Goal: Task Accomplishment & Management: Manage account settings

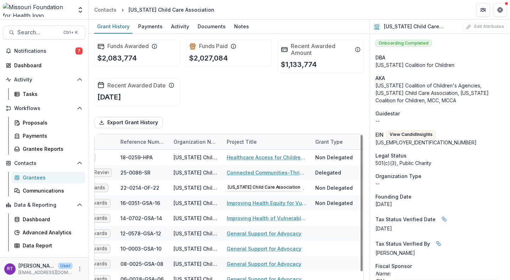
scroll to position [0, 26]
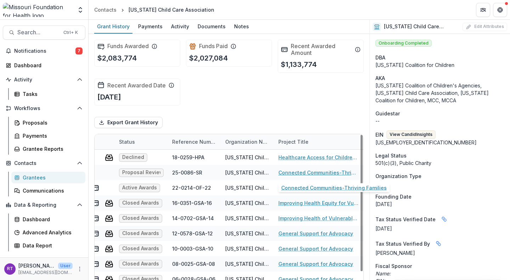
click at [294, 173] on link "Connected Communities-Thriving Families" at bounding box center [319, 172] width 80 height 7
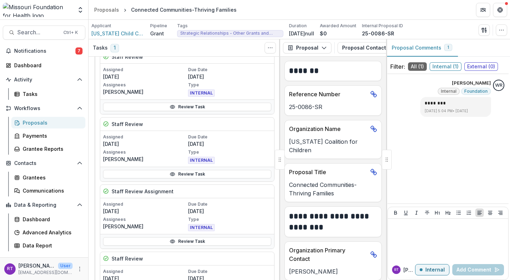
scroll to position [113, 0]
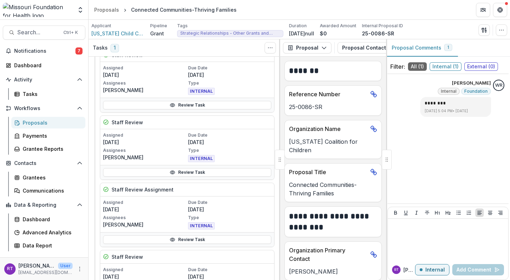
click at [218, 106] on link "Review Task" at bounding box center [187, 105] width 168 height 9
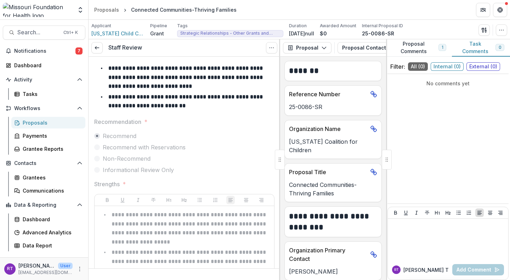
click at [95, 46] on icon at bounding box center [97, 48] width 6 height 6
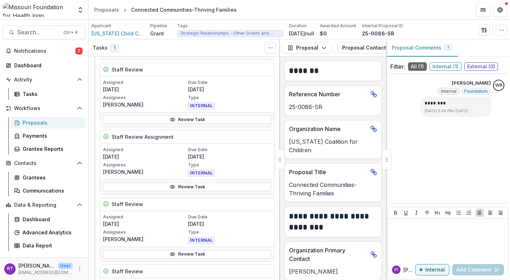
scroll to position [167, 0]
click at [199, 120] on link "Review Task" at bounding box center [187, 119] width 168 height 9
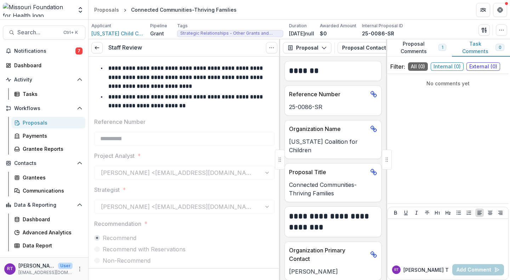
click at [97, 55] on div "Staff Review View task Reopen Task" at bounding box center [185, 47] width 192 height 17
click at [96, 48] on icon at bounding box center [97, 48] width 6 height 6
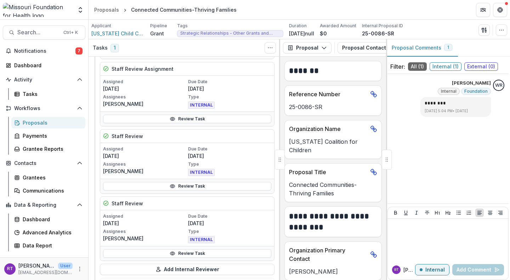
scroll to position [301, 0]
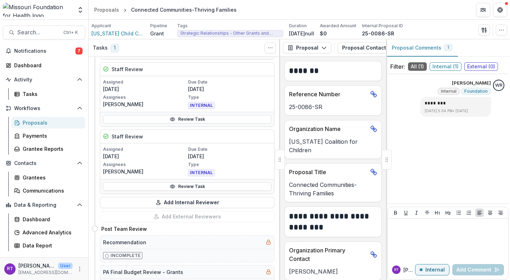
click at [194, 187] on link "Review Task" at bounding box center [187, 187] width 168 height 9
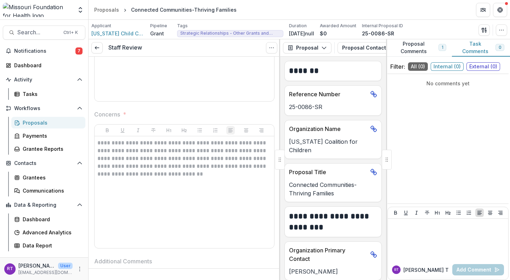
scroll to position [332, 0]
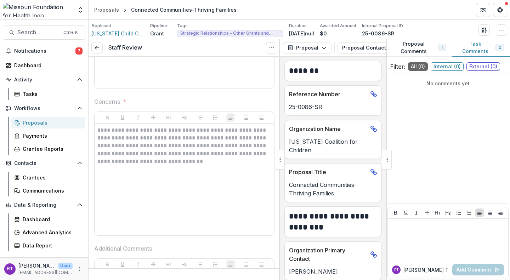
click at [100, 46] on icon at bounding box center [97, 48] width 6 height 6
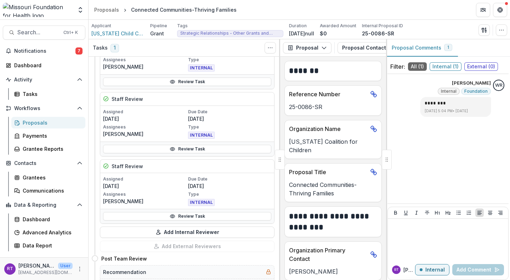
scroll to position [272, 0]
click at [175, 152] on link "Review Task" at bounding box center [187, 149] width 168 height 9
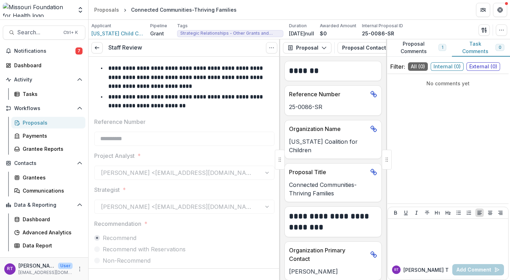
click at [100, 49] on icon at bounding box center [97, 48] width 6 height 6
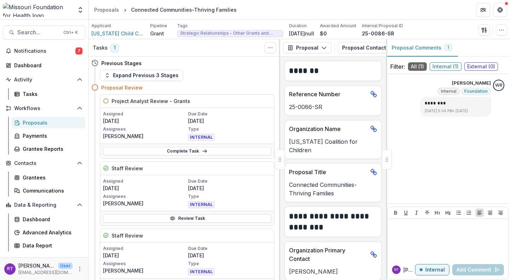
drag, startPoint x: 236, startPoint y: 114, endPoint x: 221, endPoint y: 66, distance: 50.8
click at [221, 66] on div "Previous Stages" at bounding box center [182, 63] width 183 height 13
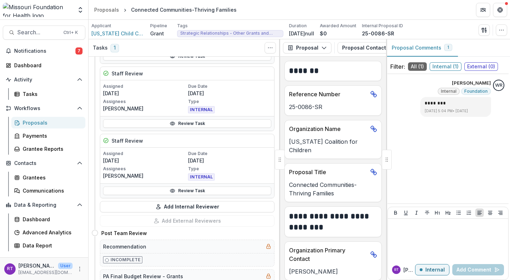
scroll to position [315, 0]
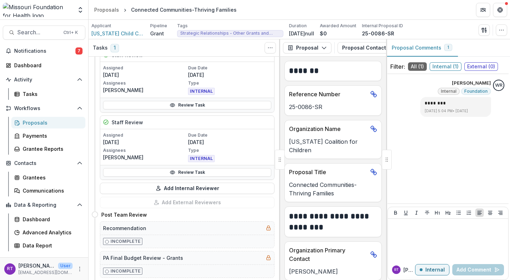
click at [192, 171] on link "Review Task" at bounding box center [187, 172] width 168 height 9
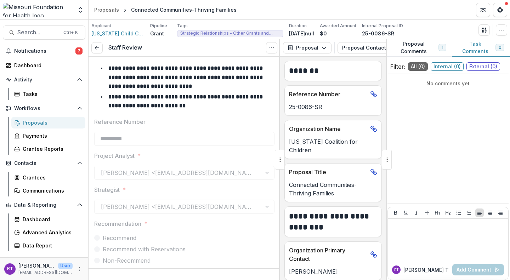
click at [95, 46] on icon at bounding box center [97, 48] width 6 height 6
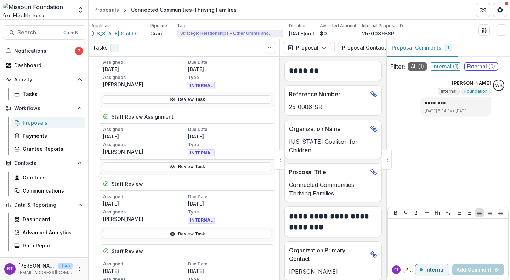
scroll to position [187, 0]
click at [206, 166] on link "Review Task" at bounding box center [187, 166] width 168 height 9
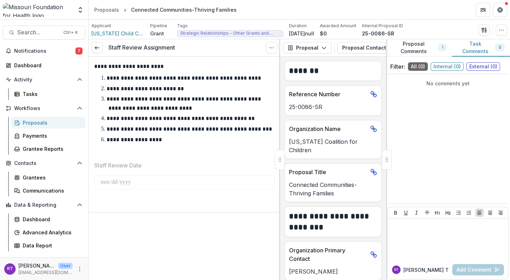
click at [101, 46] on link at bounding box center [96, 47] width 11 height 11
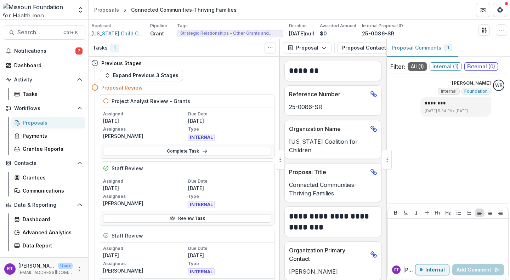
scroll to position [82, 0]
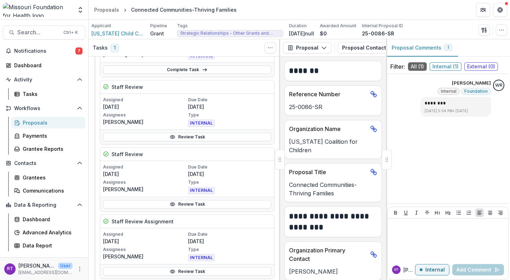
click at [167, 135] on link "Review Task" at bounding box center [187, 137] width 168 height 9
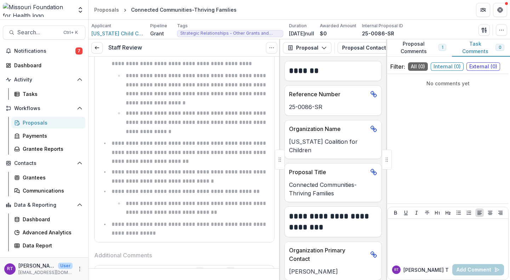
scroll to position [315, 0]
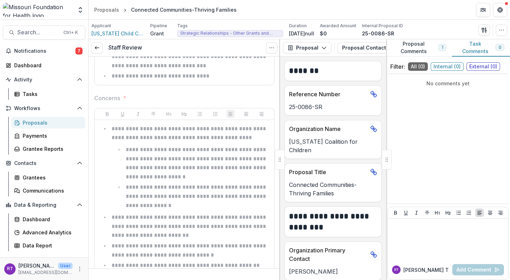
click at [99, 49] on icon at bounding box center [97, 48] width 6 height 6
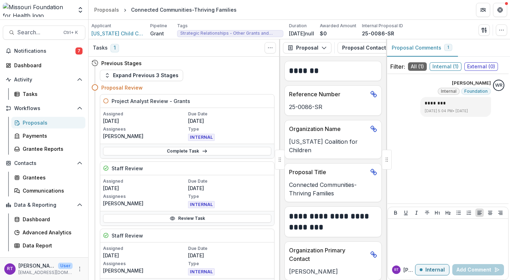
click at [216, 69] on div "Previous Stages" at bounding box center [182, 63] width 183 height 13
